Goal: Transaction & Acquisition: Purchase product/service

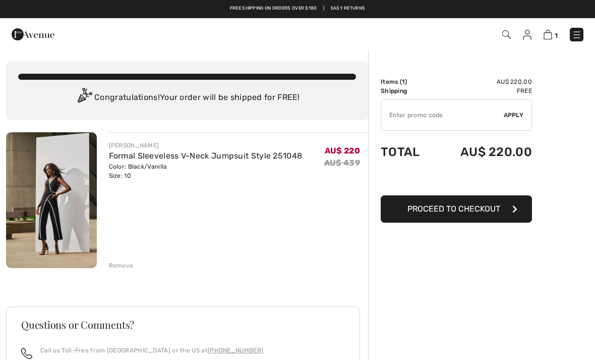
click at [477, 210] on span "Proceed to Checkout" at bounding box center [454, 209] width 93 height 10
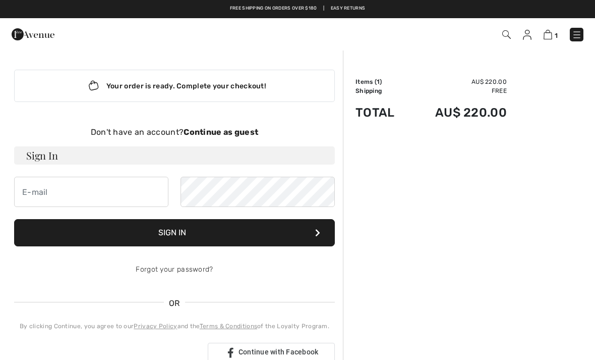
click at [226, 138] on div "Don't have an account? Continue as guest" at bounding box center [174, 132] width 321 height 12
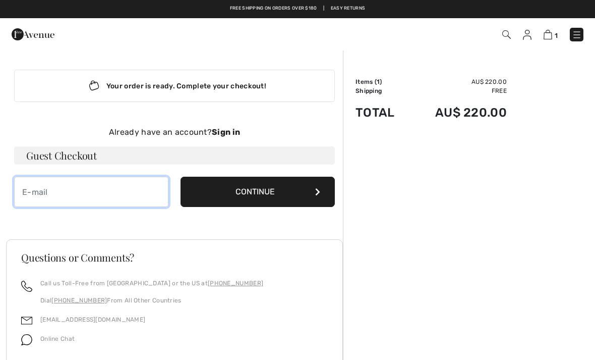
click at [26, 189] on input "email" at bounding box center [91, 192] width 154 height 30
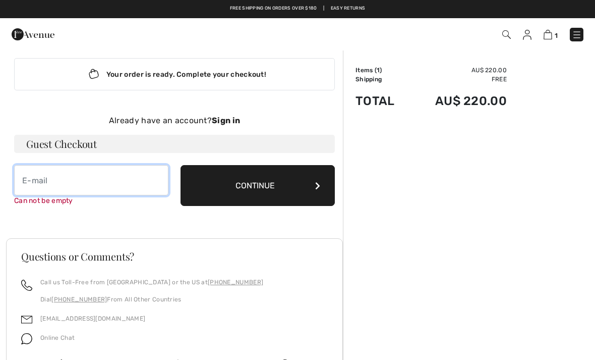
click at [117, 175] on input "email" at bounding box center [91, 180] width 154 height 30
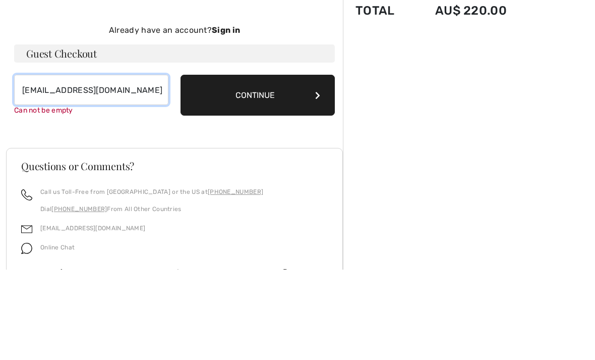
type input "8carrielynn@gmail.com"
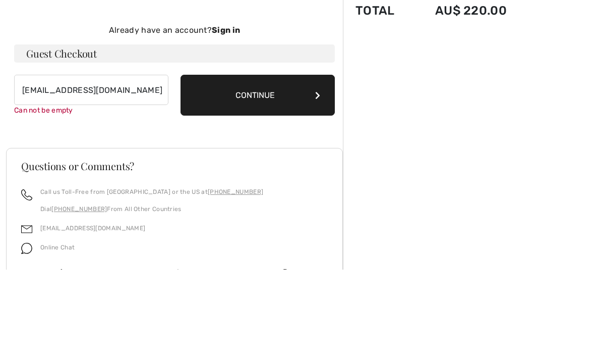
click at [283, 166] on button "Continue" at bounding box center [258, 186] width 154 height 41
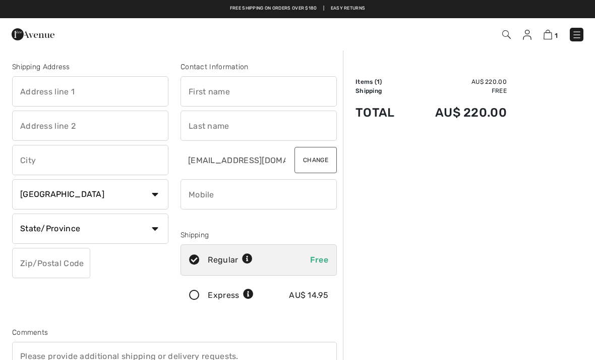
click at [552, 37] on img at bounding box center [548, 35] width 9 height 10
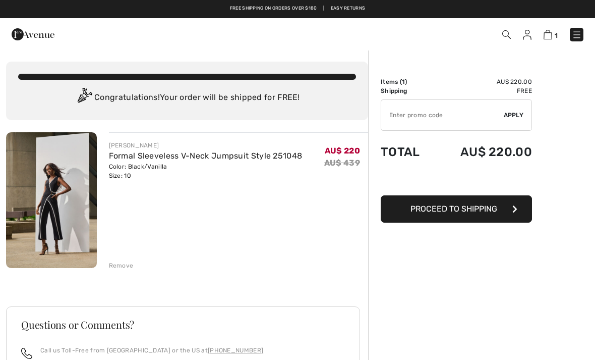
click at [442, 113] on input "TEXT" at bounding box center [443, 115] width 123 height 30
type input "NEW15"
click at [516, 117] on span "Apply" at bounding box center [514, 115] width 20 height 9
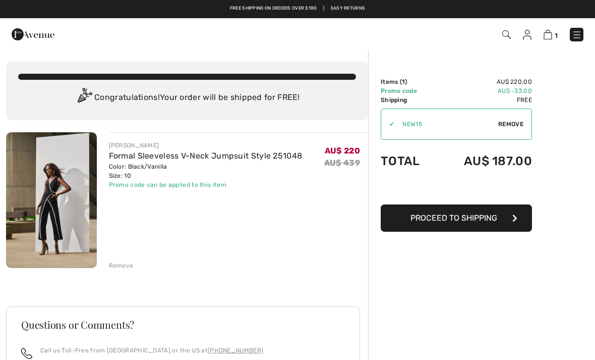
click at [487, 217] on span "Proceed to Shipping" at bounding box center [454, 218] width 87 height 10
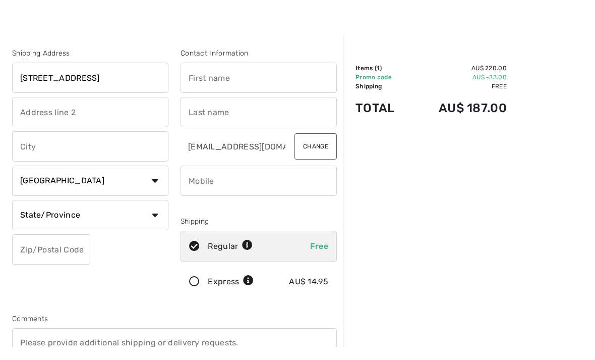
type input "[STREET_ADDRESS]"
click at [144, 148] on input "text" at bounding box center [90, 160] width 156 height 30
type input "t"
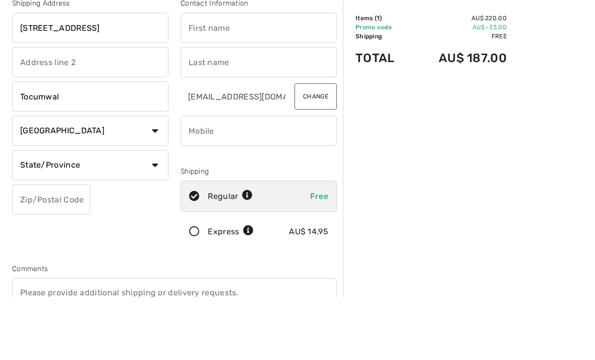
type input "Tocumwal"
click at [156, 179] on select "Country Canada United States Afghanistan Aland Islands Albania Algeria American…" at bounding box center [90, 194] width 156 height 30
select select "AU"
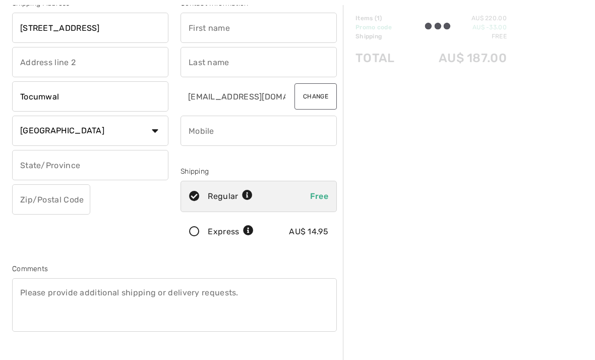
click at [64, 202] on input "text" at bounding box center [51, 199] width 78 height 30
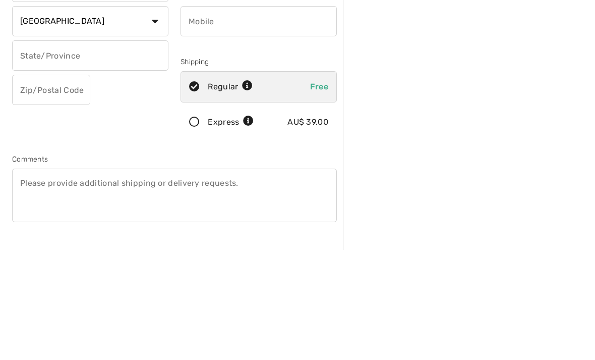
click at [137, 150] on input "text" at bounding box center [90, 165] width 156 height 30
type input "nsw"
click at [73, 185] on input "text" at bounding box center [51, 200] width 78 height 30
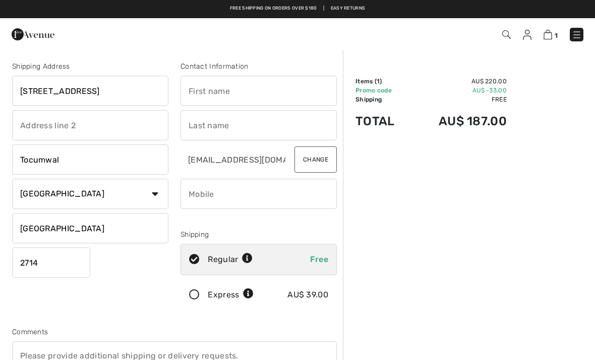
scroll to position [0, 0]
type input "2714"
click at [264, 94] on input "text" at bounding box center [259, 91] width 156 height 30
type input "carrie"
click at [255, 125] on input "text" at bounding box center [259, 126] width 156 height 30
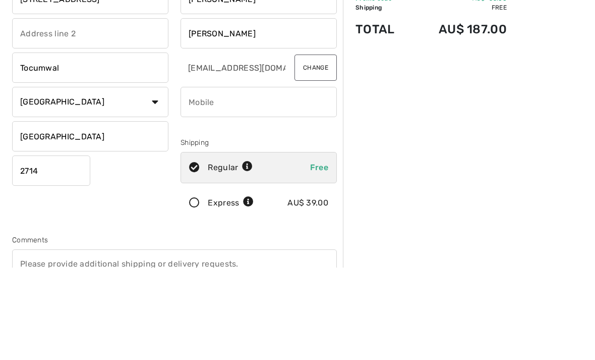
type input "findley"
click at [287, 179] on input "phone" at bounding box center [259, 194] width 156 height 30
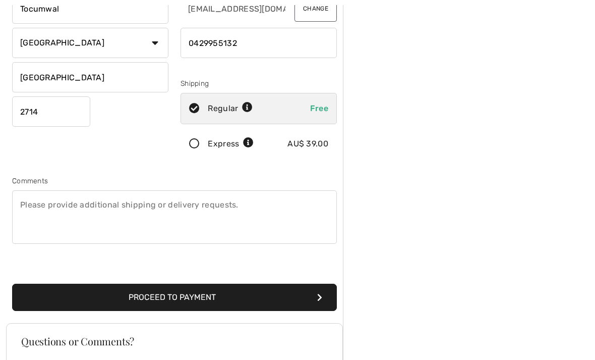
scroll to position [153, 0]
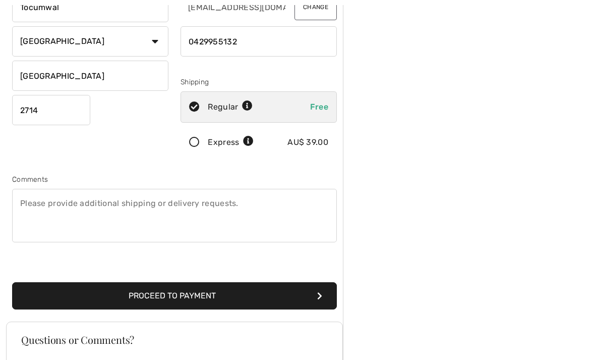
type input "0429955132"
click at [245, 288] on button "Proceed to Payment" at bounding box center [174, 295] width 325 height 27
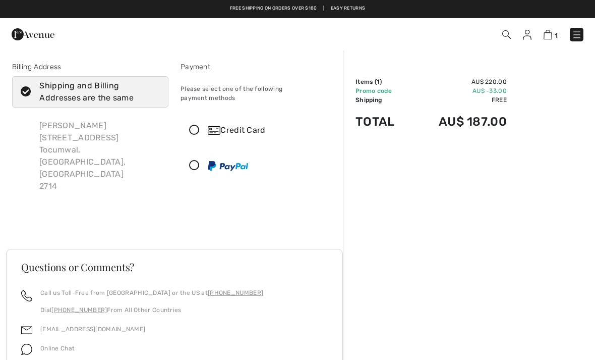
click at [251, 124] on div "Credit Card" at bounding box center [269, 130] width 122 height 12
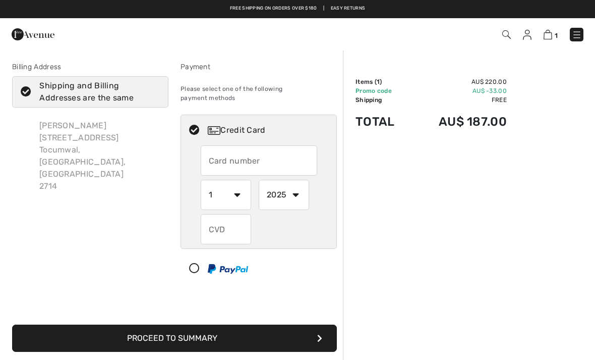
click at [282, 154] on input "text" at bounding box center [259, 160] width 117 height 30
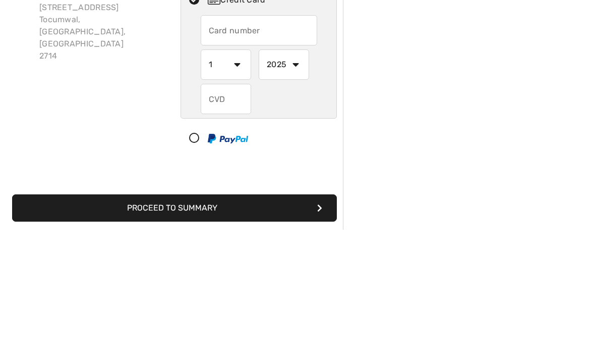
click at [198, 263] on icon at bounding box center [194, 268] width 27 height 11
select select "1"
select select "2025"
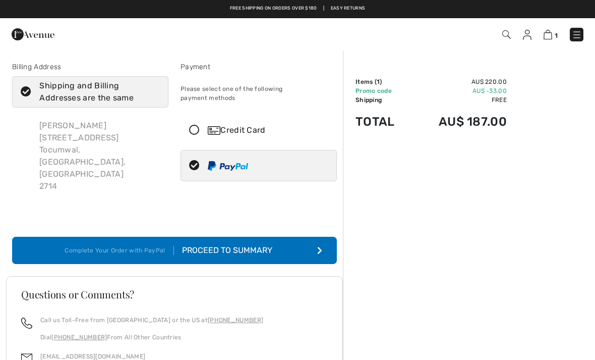
click at [191, 125] on icon at bounding box center [194, 130] width 27 height 11
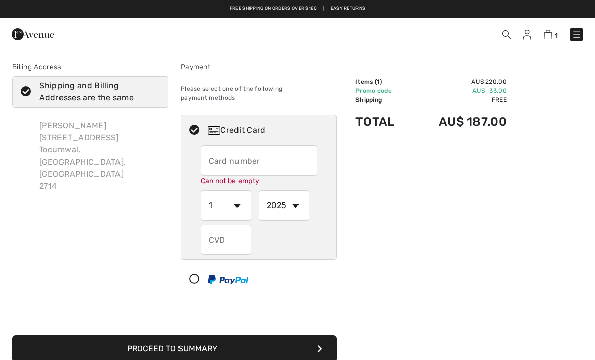
click at [257, 158] on input "text" at bounding box center [259, 160] width 117 height 30
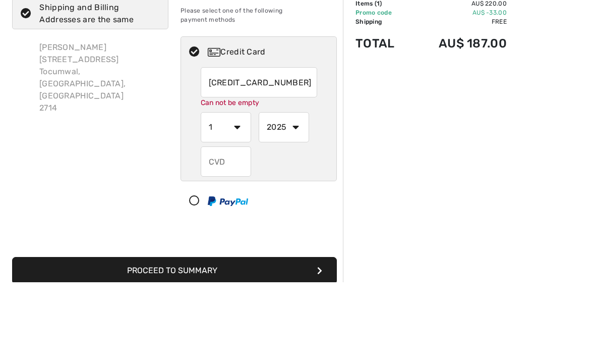
type input "4622391122413928"
click at [234, 190] on select "1 2 3 4 5 6 7 8 9 10 11 12" at bounding box center [226, 205] width 50 height 30
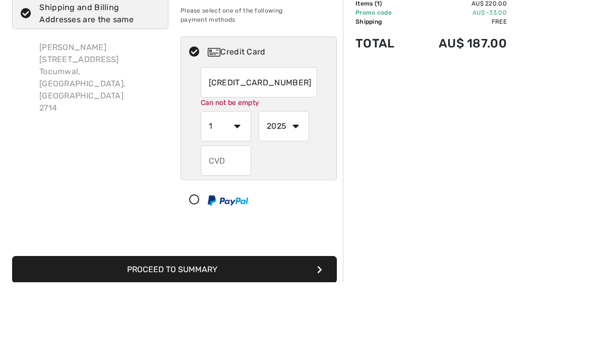
scroll to position [123, 0]
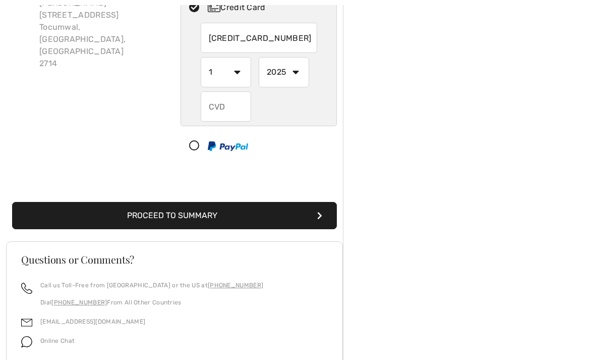
select select "10"
click at [279, 63] on select "2025 2026 2027 2028 2029 2030 2031 2032 2033 2034 2035" at bounding box center [284, 72] width 50 height 30
select select "2028"
click at [233, 97] on input "text" at bounding box center [226, 106] width 50 height 30
click at [235, 94] on input "text" at bounding box center [226, 106] width 50 height 30
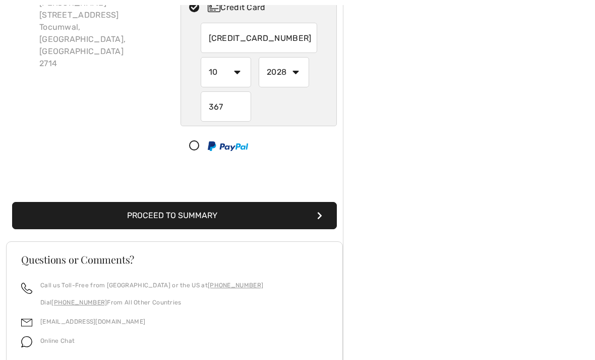
type input "367"
click at [272, 207] on button "Proceed to Summary" at bounding box center [174, 215] width 325 height 27
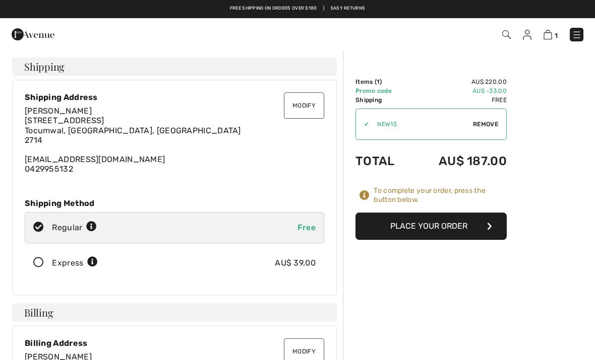
click at [474, 229] on button "Place Your Order" at bounding box center [431, 225] width 151 height 27
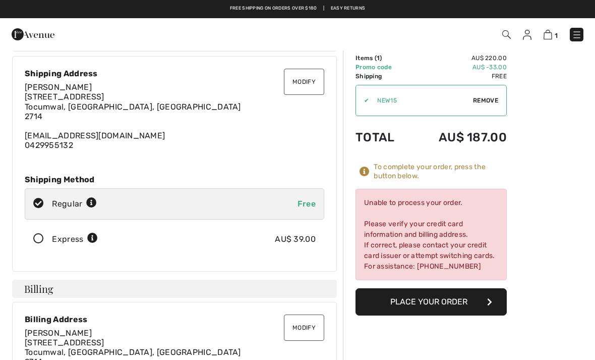
scroll to position [23, 0]
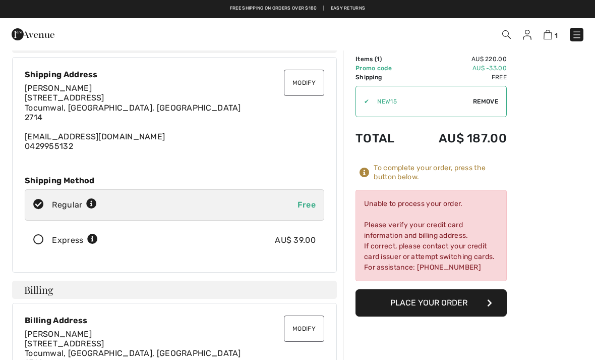
click at [470, 307] on button "Place Your Order" at bounding box center [431, 302] width 151 height 27
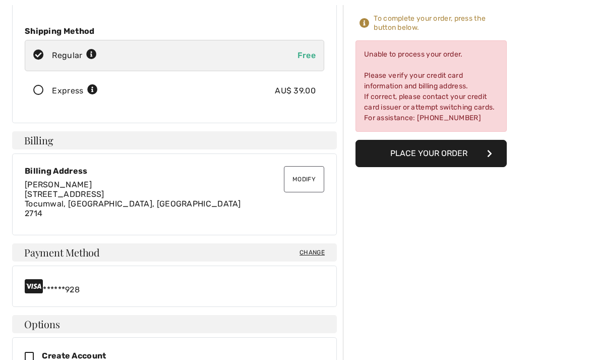
scroll to position [174, 0]
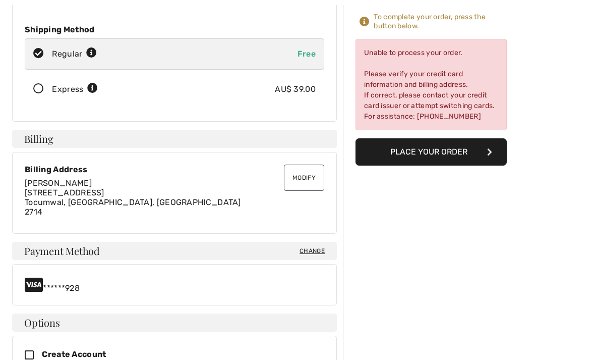
click at [323, 251] on span "Change" at bounding box center [312, 250] width 25 height 9
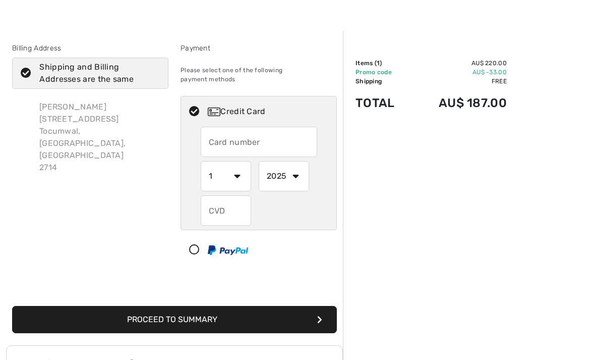
click at [196, 245] on icon at bounding box center [194, 250] width 27 height 11
select select "1"
select select "2025"
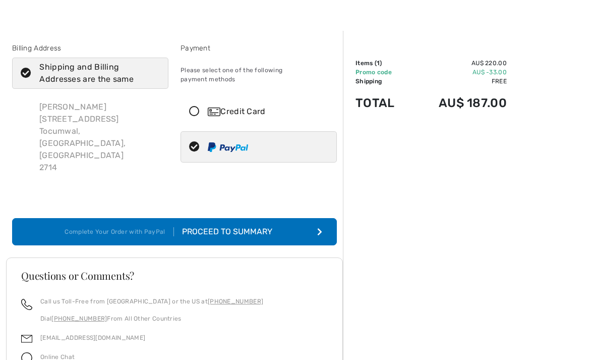
click at [289, 218] on button "Complete Your Order with PayPal Proceed to Summary" at bounding box center [174, 231] width 325 height 27
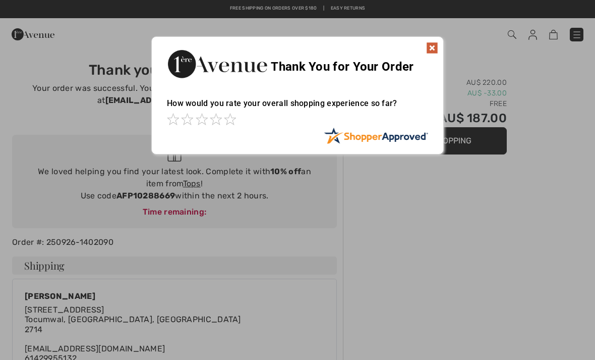
click at [434, 49] on img at bounding box center [432, 48] width 12 height 12
